Goal: Answer question/provide support

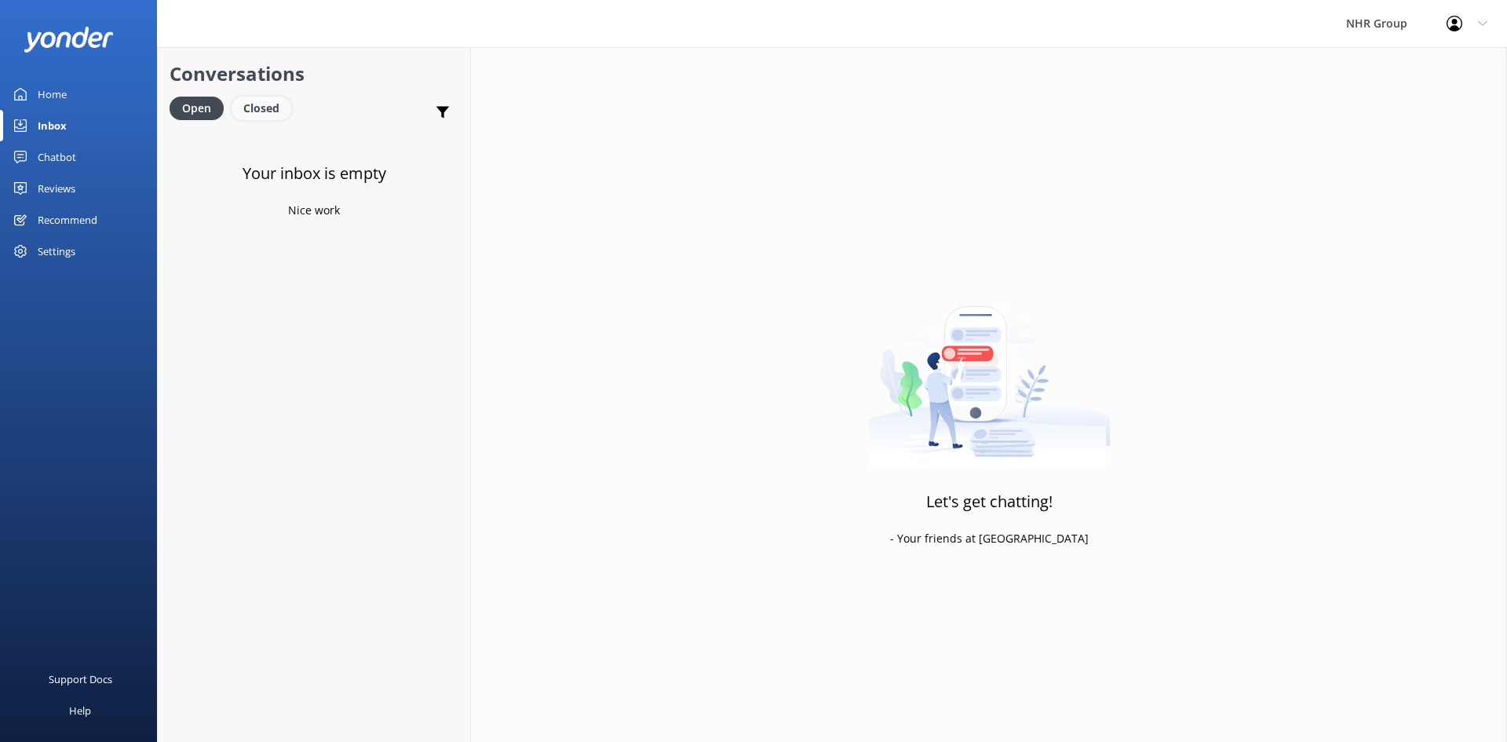
click at [254, 109] on div "Closed" at bounding box center [262, 109] width 60 height 24
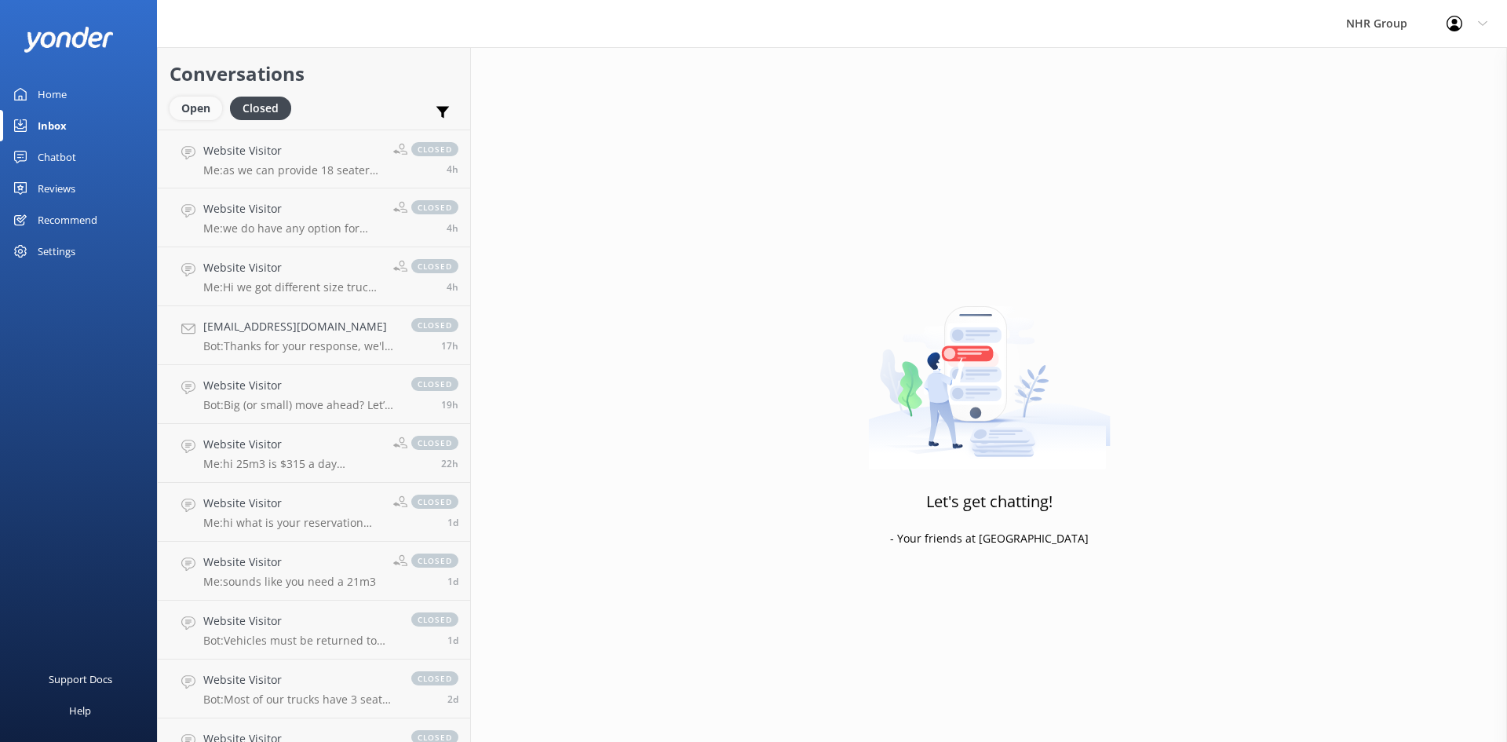
drag, startPoint x: 194, startPoint y: 108, endPoint x: 170, endPoint y: 111, distance: 24.5
click at [192, 109] on div "Open" at bounding box center [196, 109] width 53 height 24
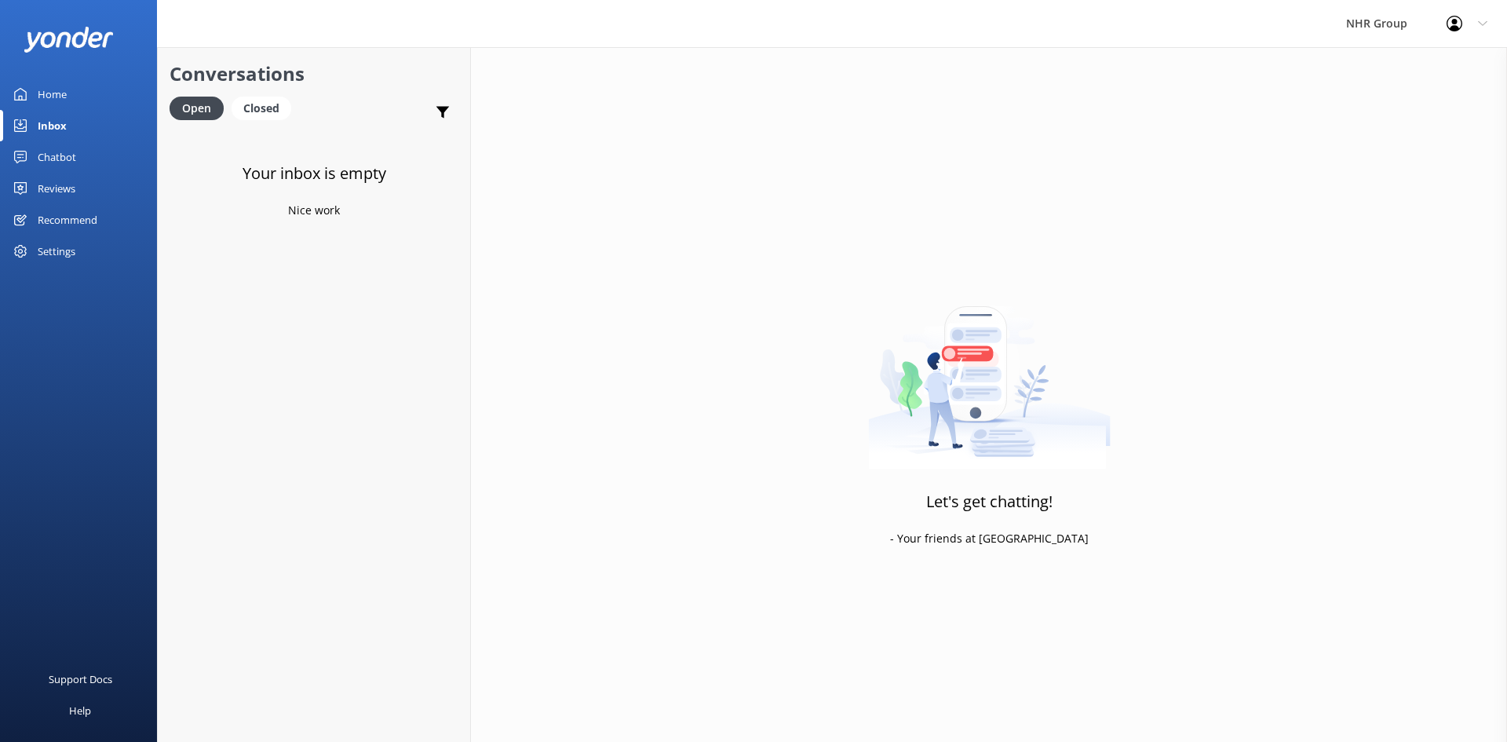
click at [57, 97] on div "Home" at bounding box center [52, 93] width 29 height 31
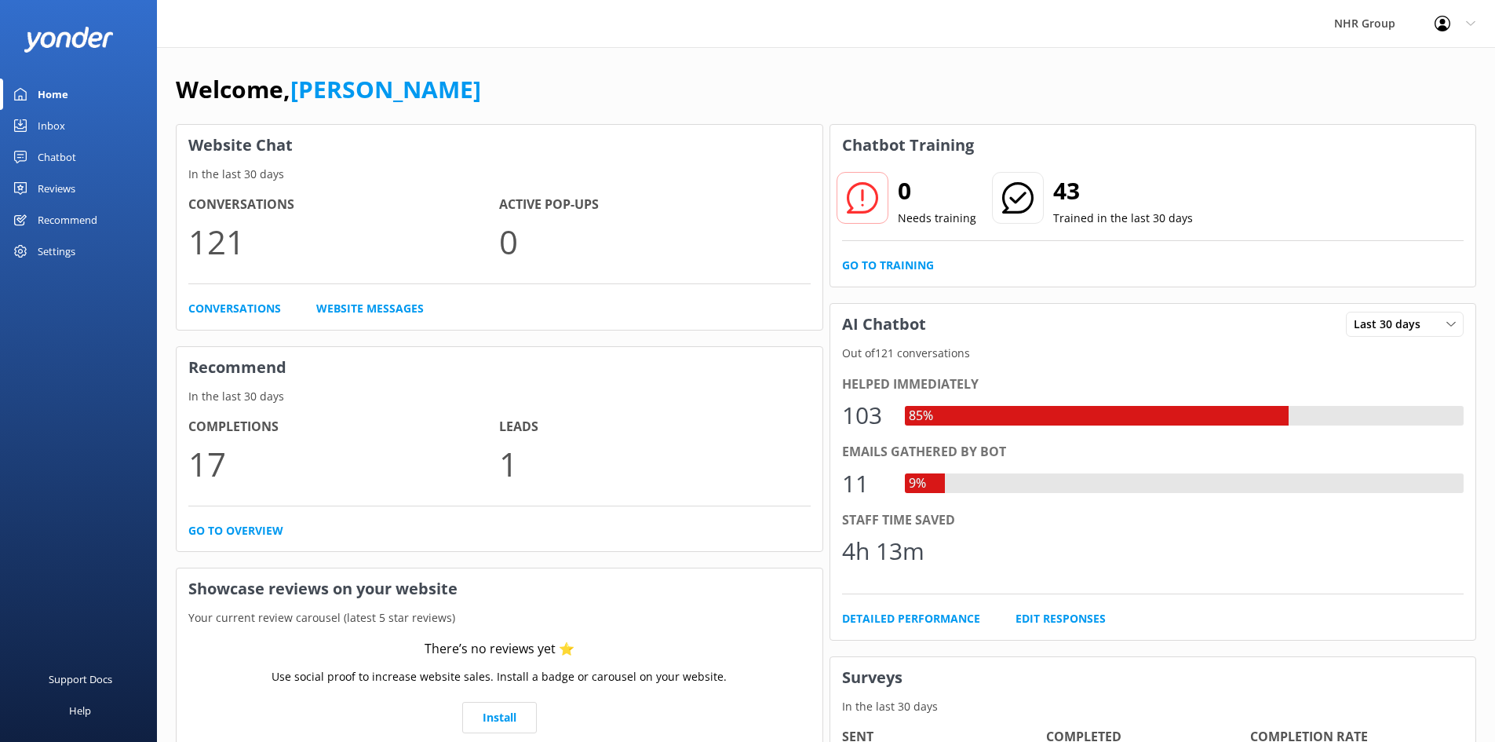
click at [63, 164] on div "Chatbot" at bounding box center [57, 156] width 38 height 31
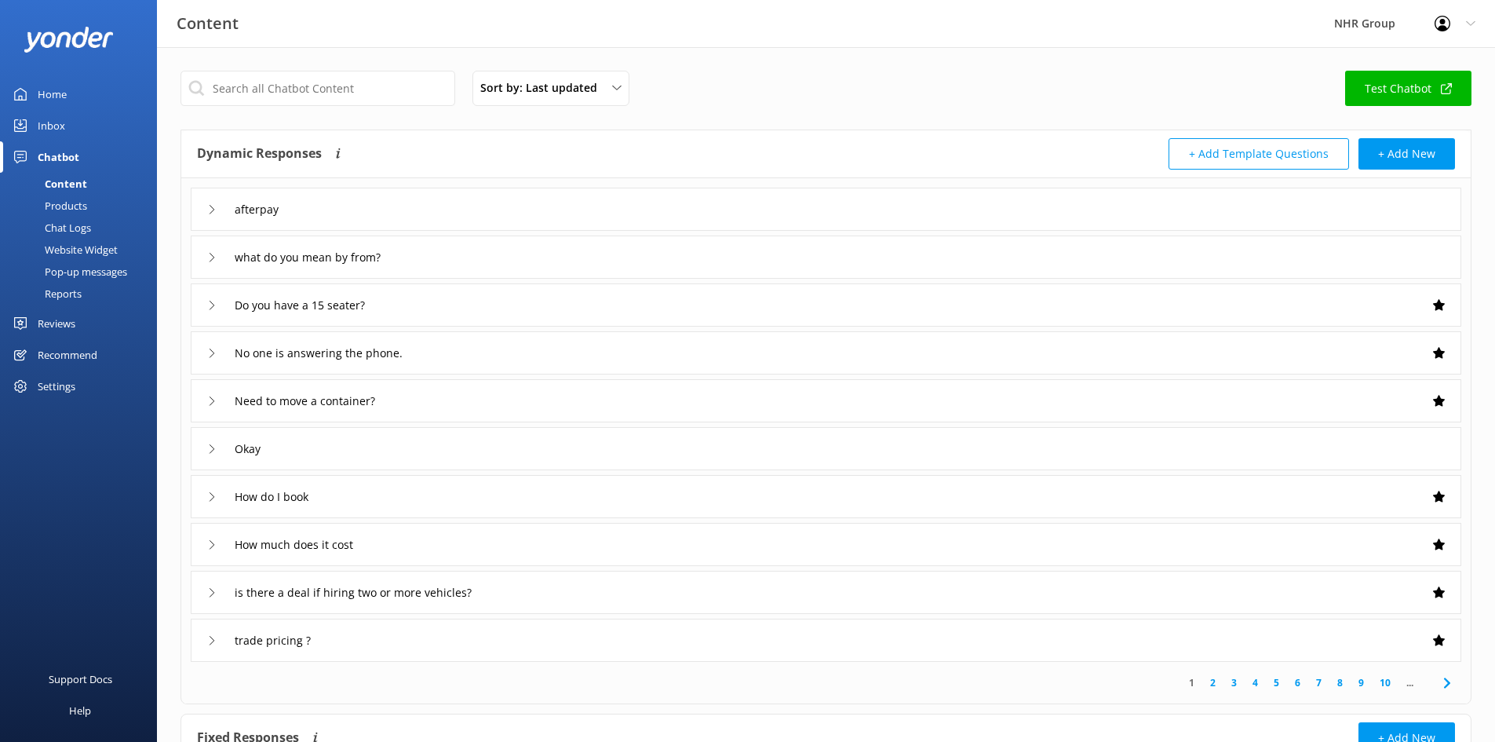
click at [351, 194] on div "afterpay" at bounding box center [826, 209] width 1271 height 43
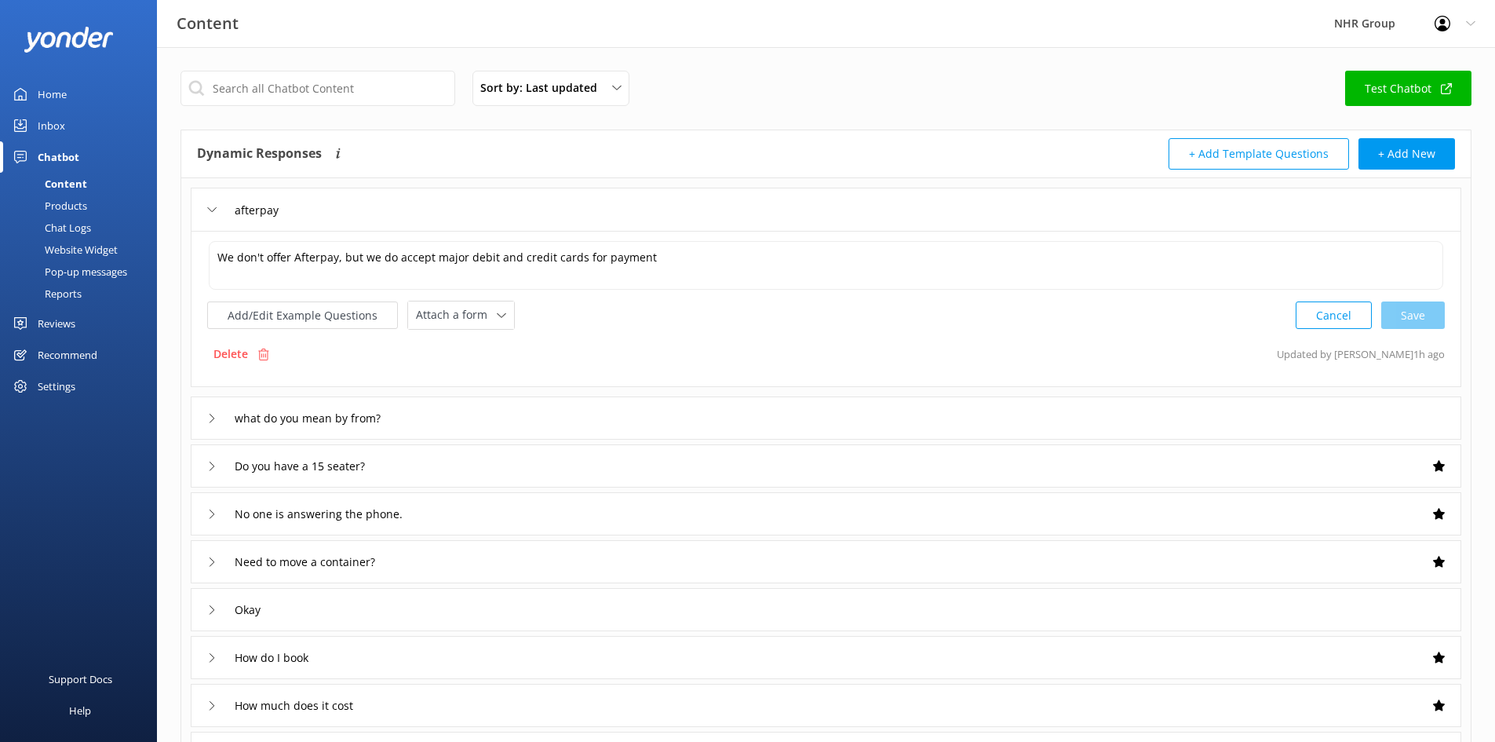
click at [330, 201] on div "afterpay" at bounding box center [826, 209] width 1271 height 43
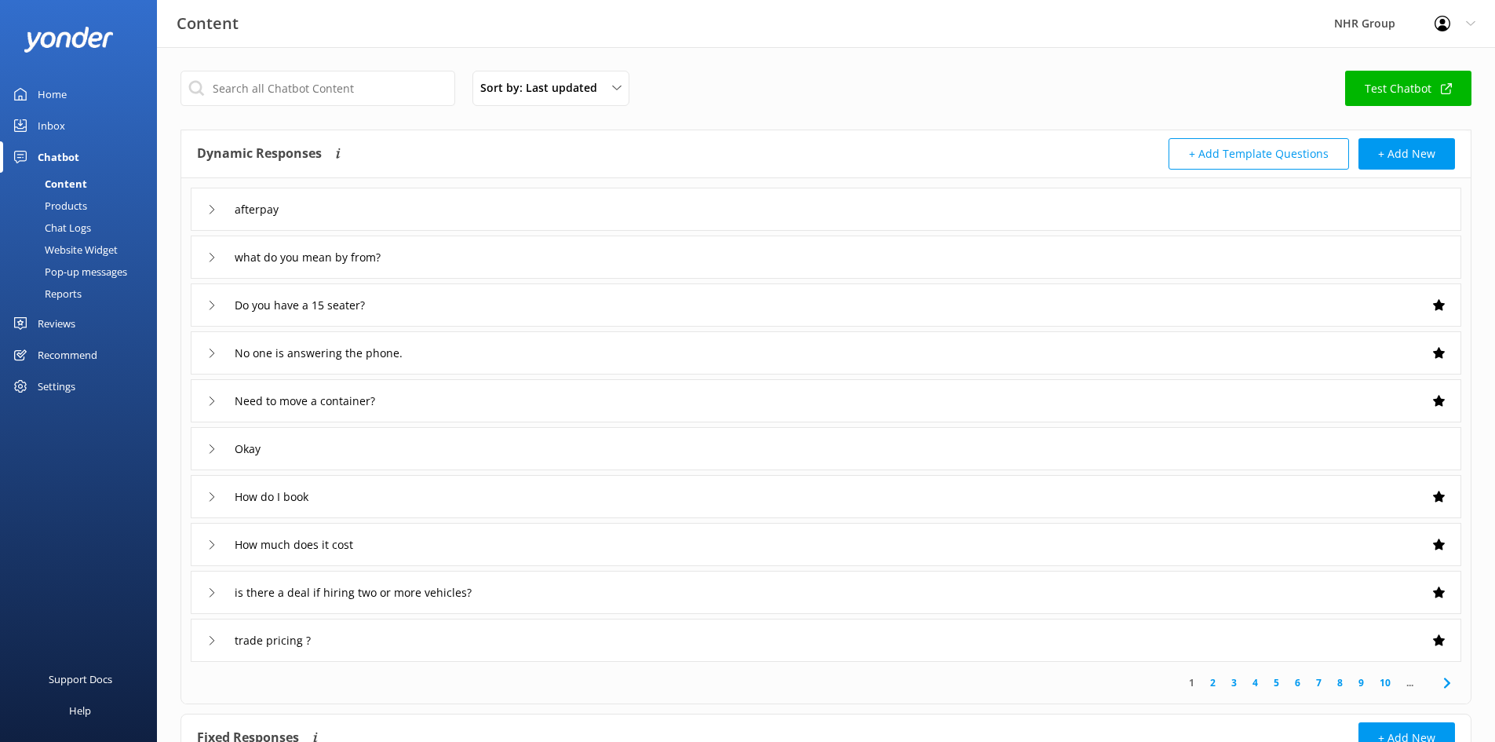
click at [57, 122] on div "Inbox" at bounding box center [51, 125] width 27 height 31
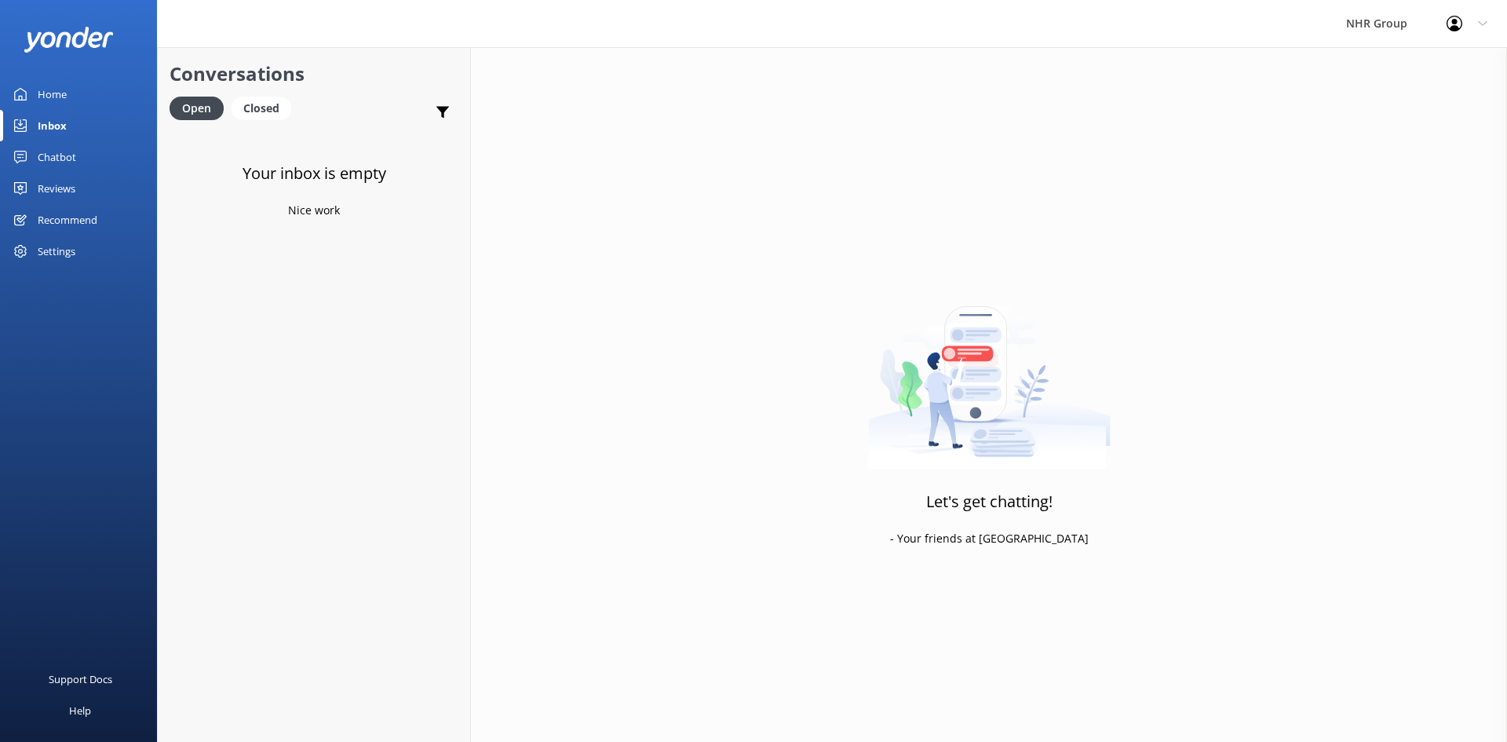
click at [51, 97] on div "Home" at bounding box center [52, 93] width 29 height 31
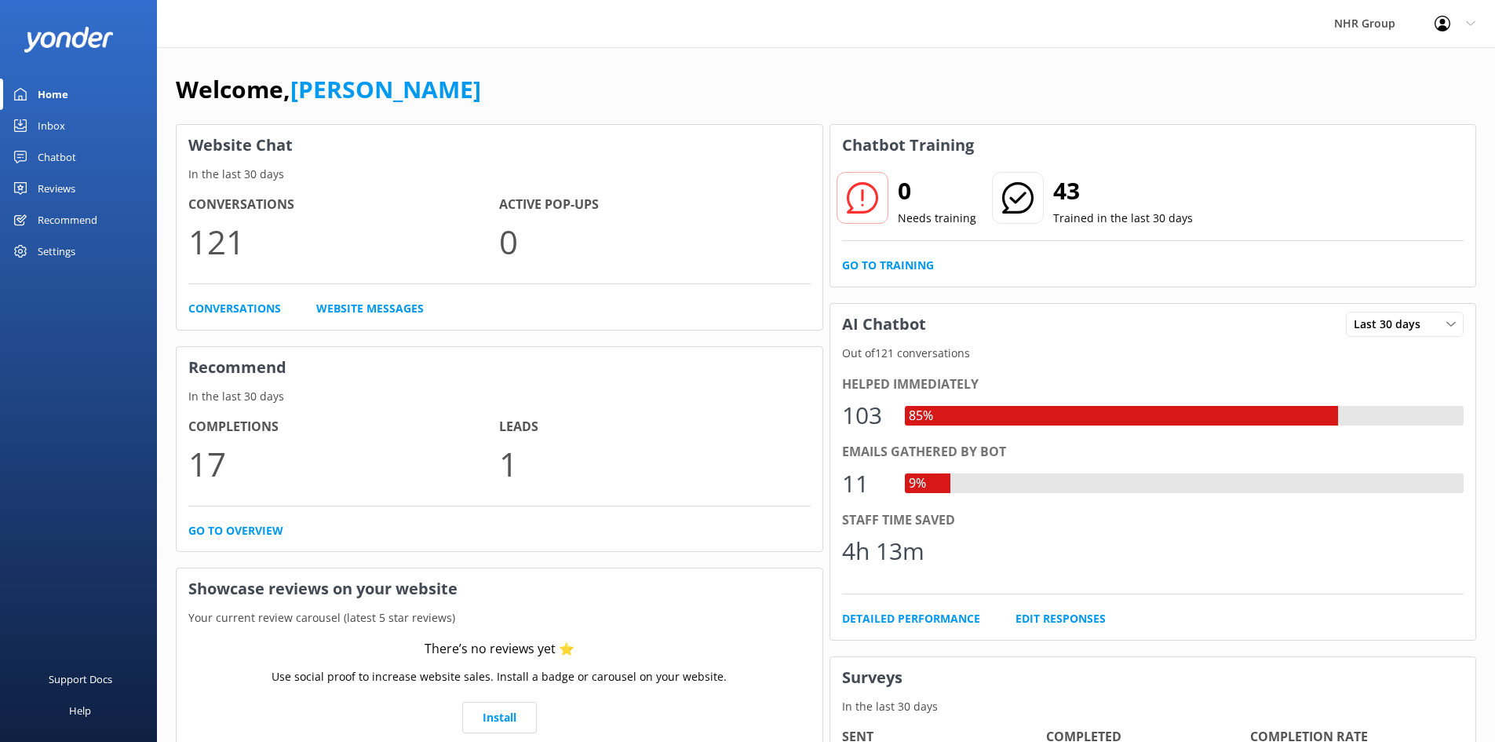
click at [63, 126] on div "Inbox" at bounding box center [51, 125] width 27 height 31
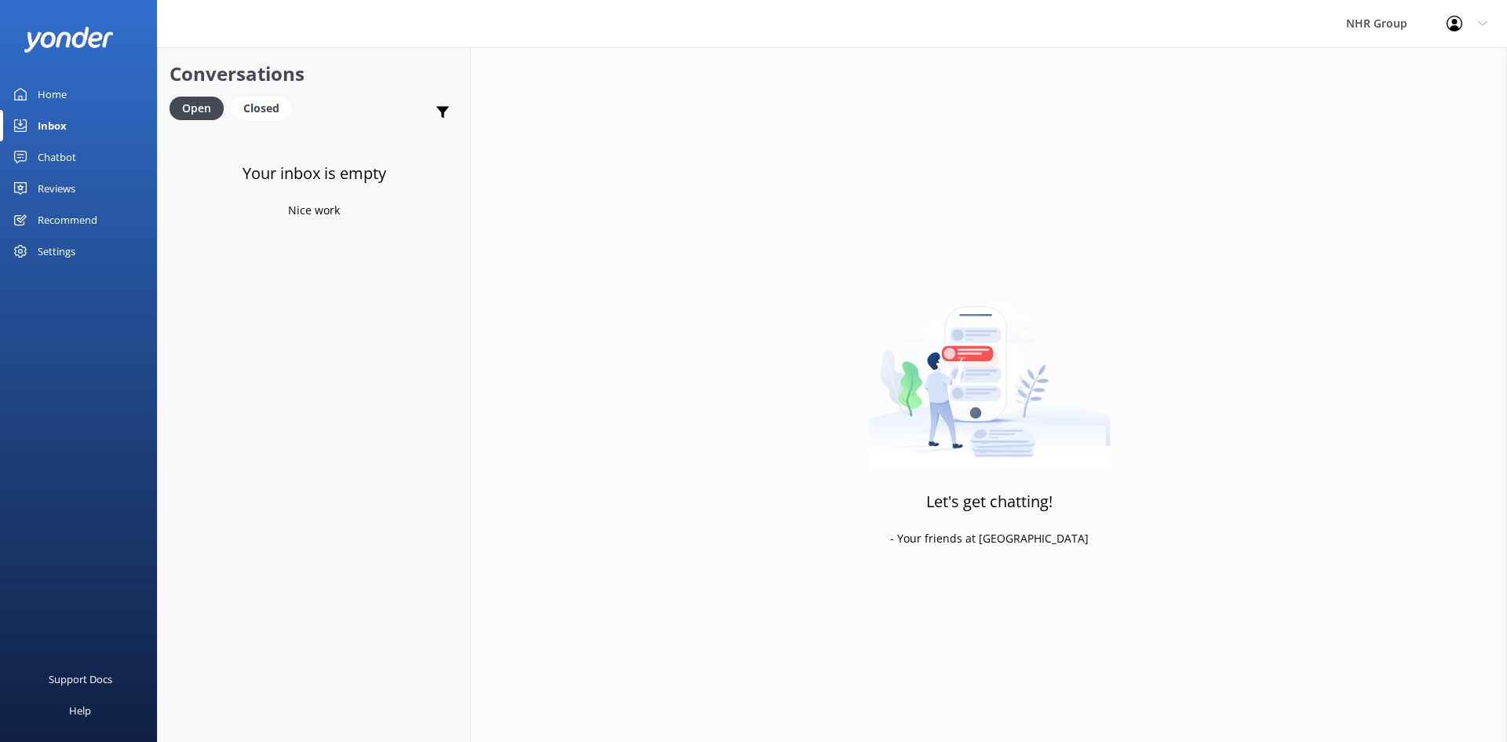
click at [50, 154] on div "Chatbot" at bounding box center [57, 156] width 38 height 31
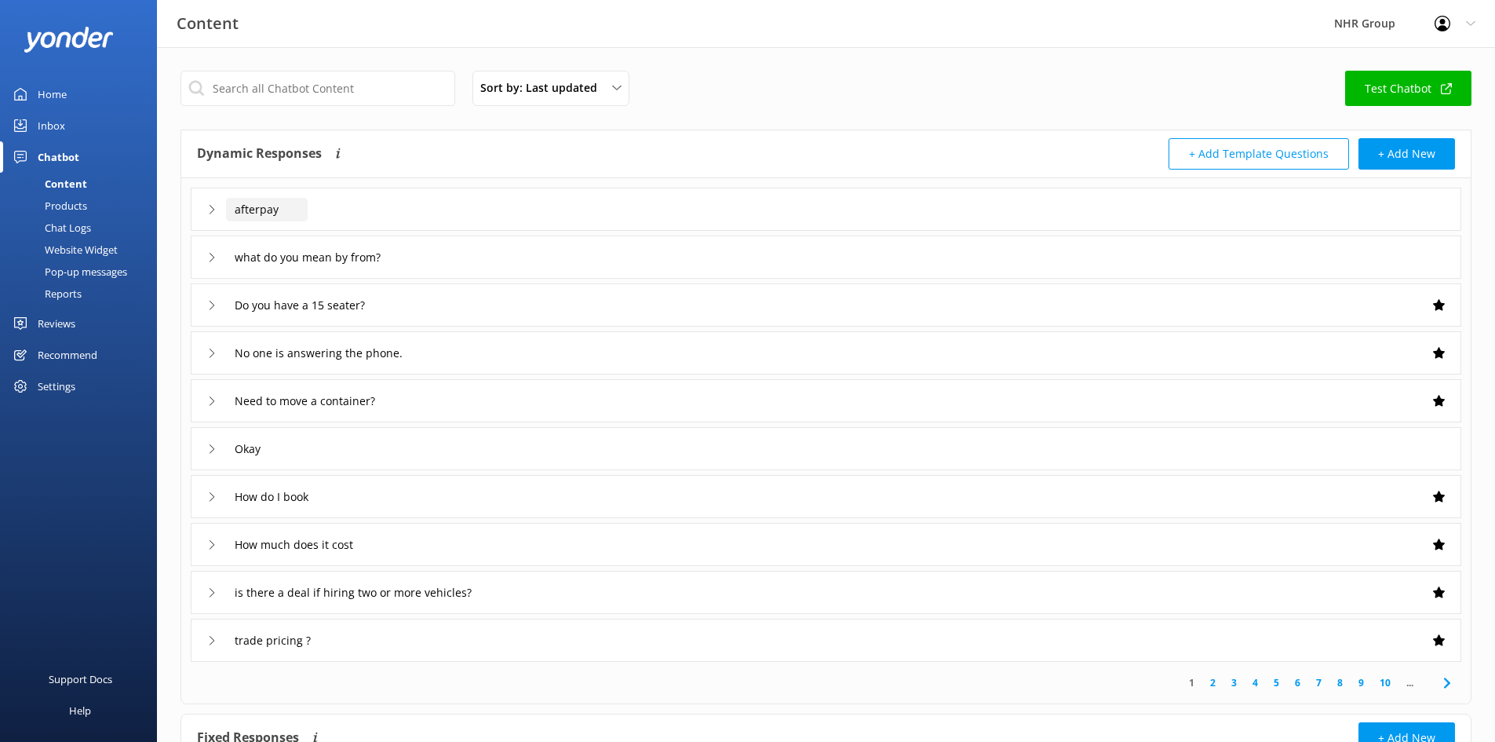
click at [274, 210] on input "afterpay" at bounding box center [267, 210] width 82 height 24
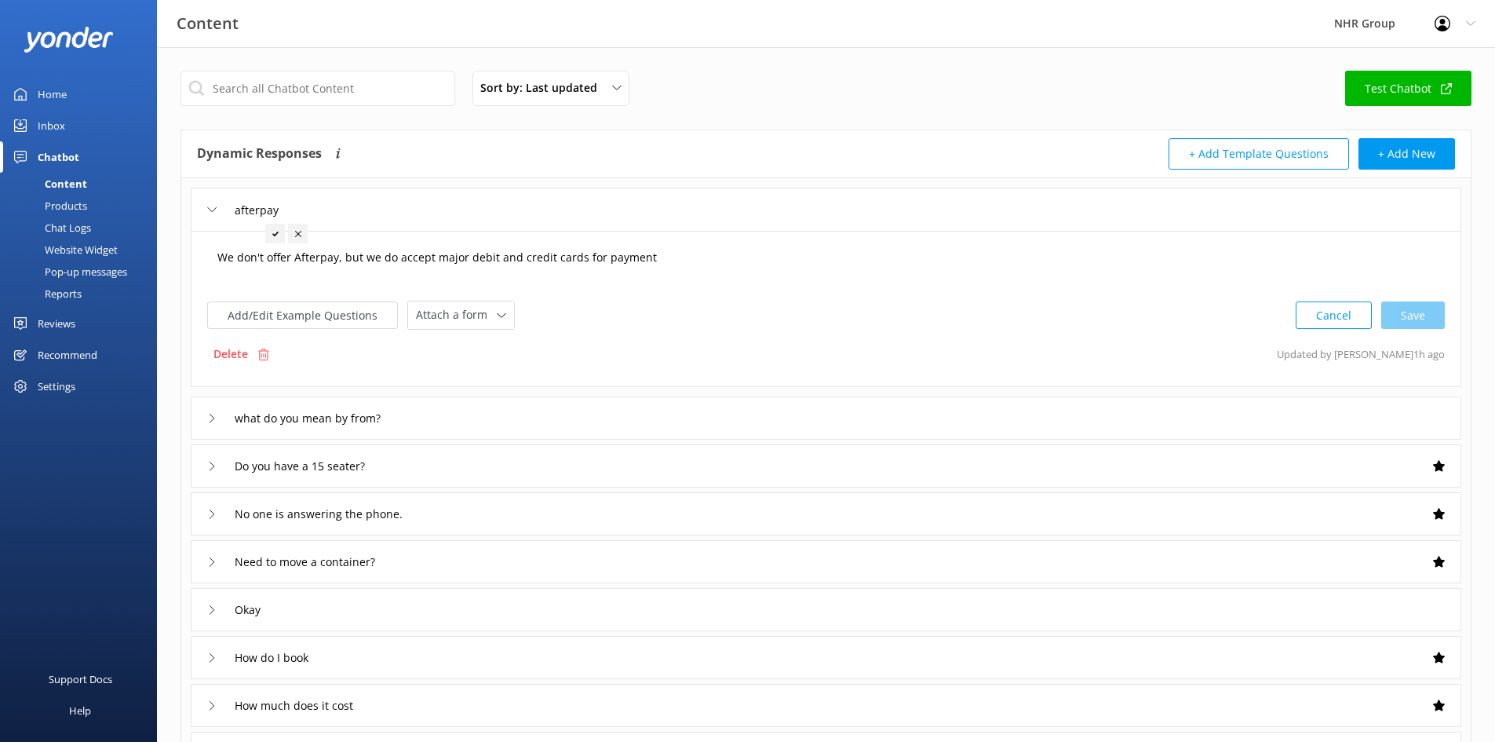
click at [335, 261] on textarea "We don't offer Afterpay, but we do accept major debit and credit cards for paym…" at bounding box center [826, 265] width 1235 height 49
click at [99, 128] on link "Inbox" at bounding box center [78, 125] width 157 height 31
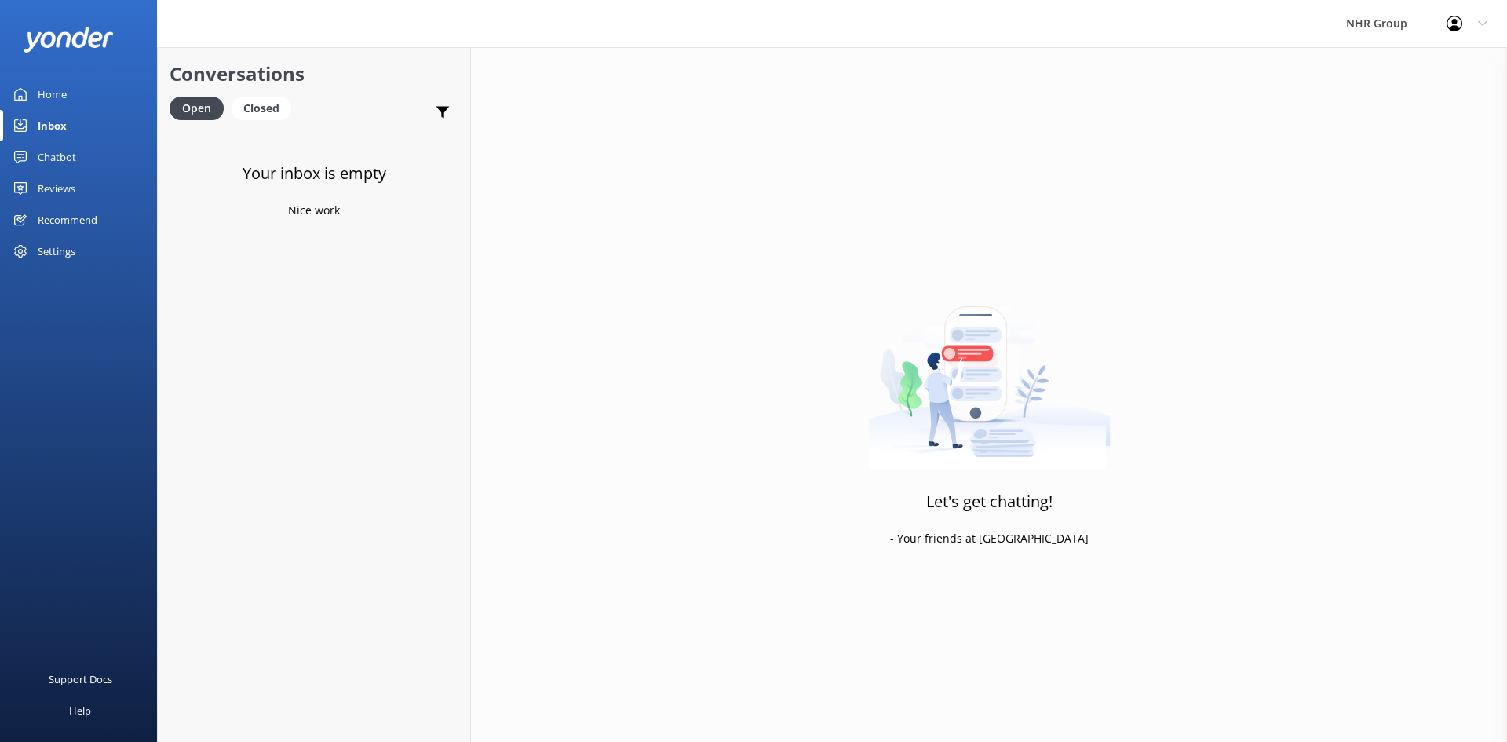
click at [82, 97] on link "Home" at bounding box center [78, 93] width 157 height 31
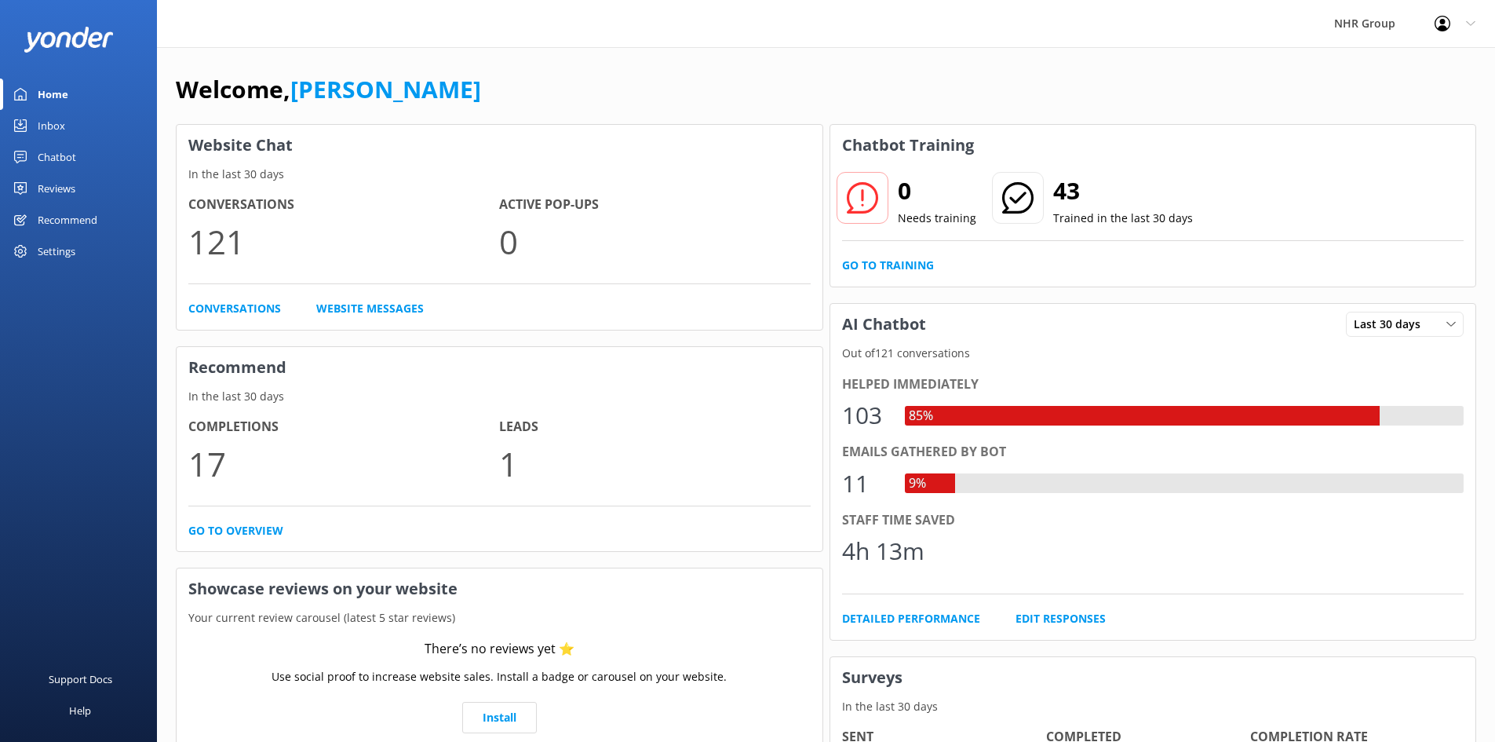
click at [451, 57] on div "Welcome, [PERSON_NAME] Website Chat In the last 30 days Conversations 121 Activ…" at bounding box center [826, 453] width 1338 height 812
click at [69, 125] on link "Inbox" at bounding box center [78, 125] width 157 height 31
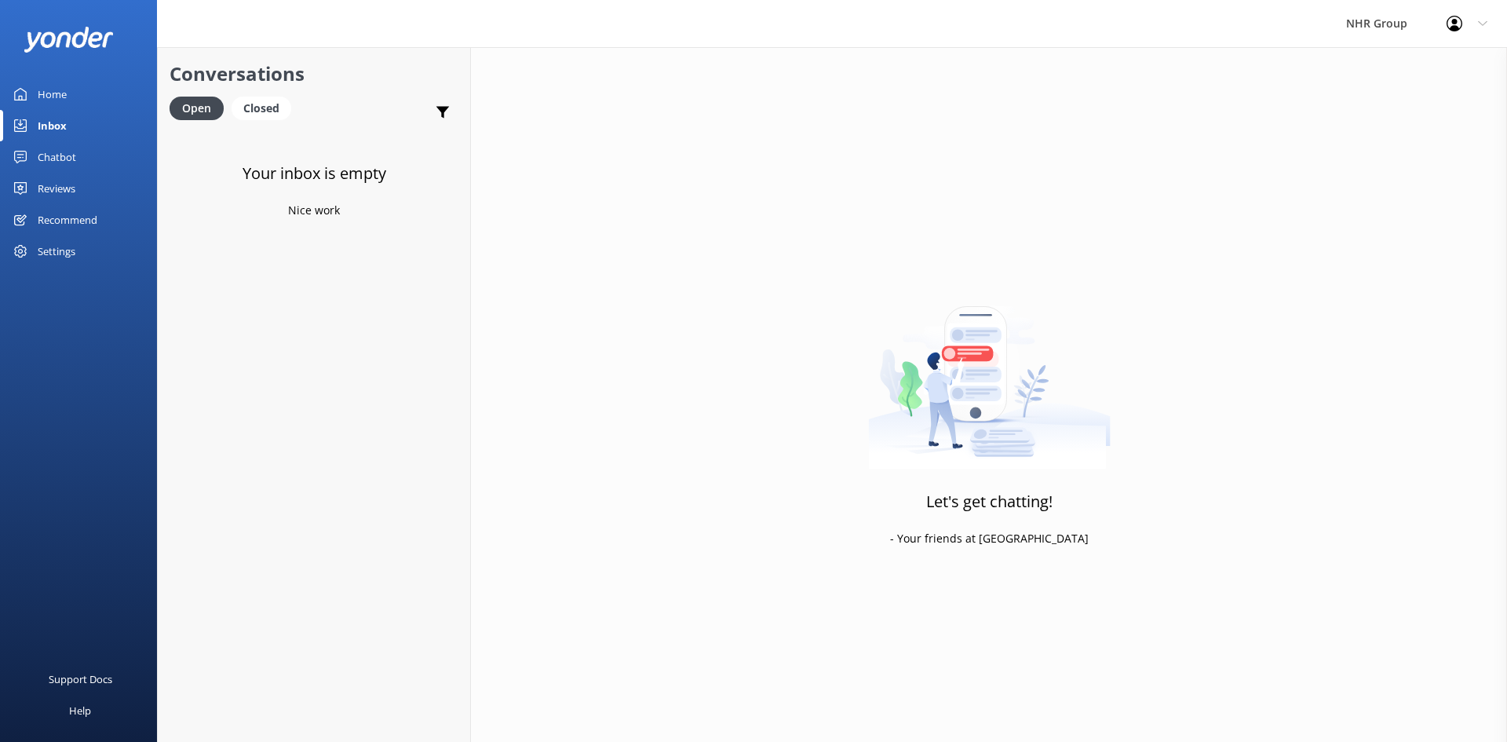
click at [71, 152] on div "Chatbot" at bounding box center [57, 156] width 38 height 31
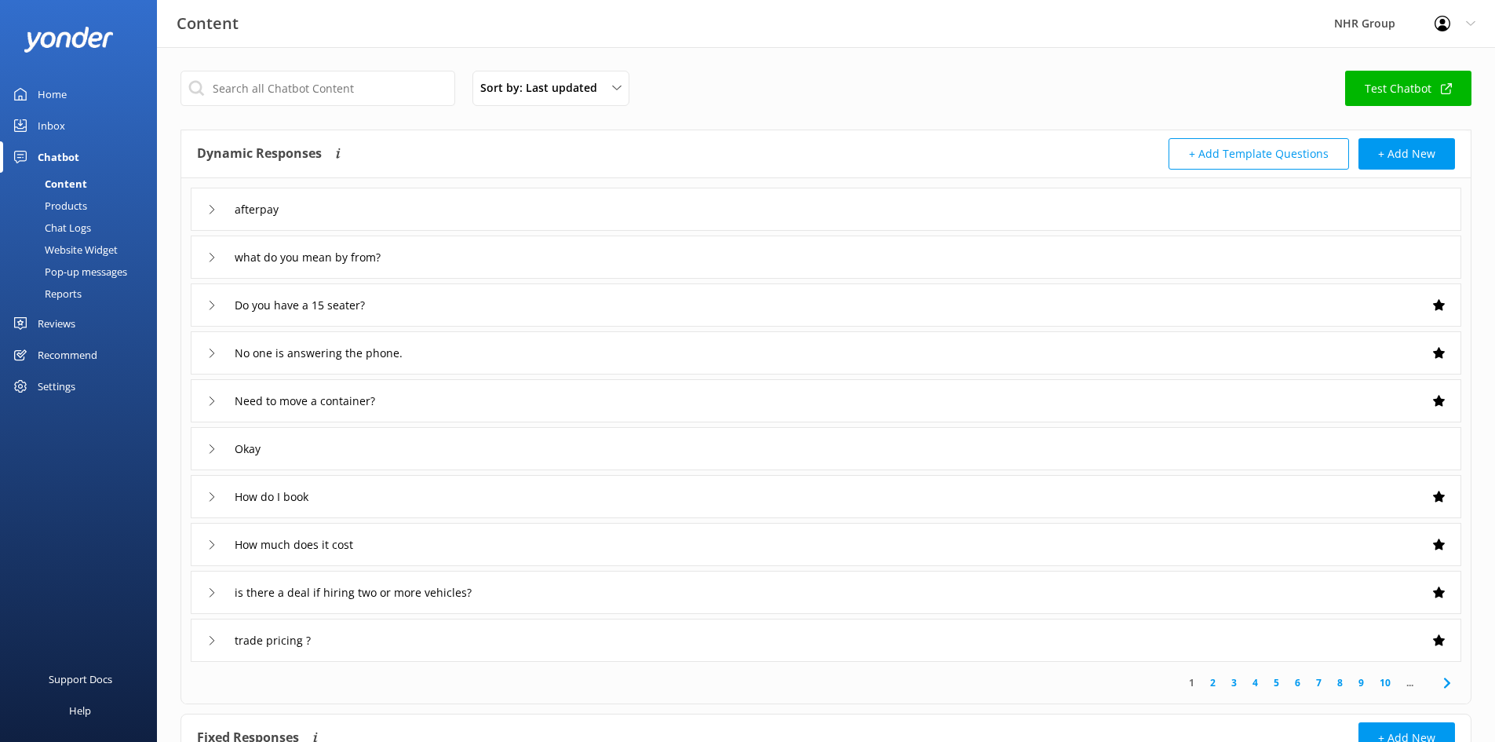
click at [61, 93] on div "Home" at bounding box center [52, 93] width 29 height 31
